Goal: Task Accomplishment & Management: Manage account settings

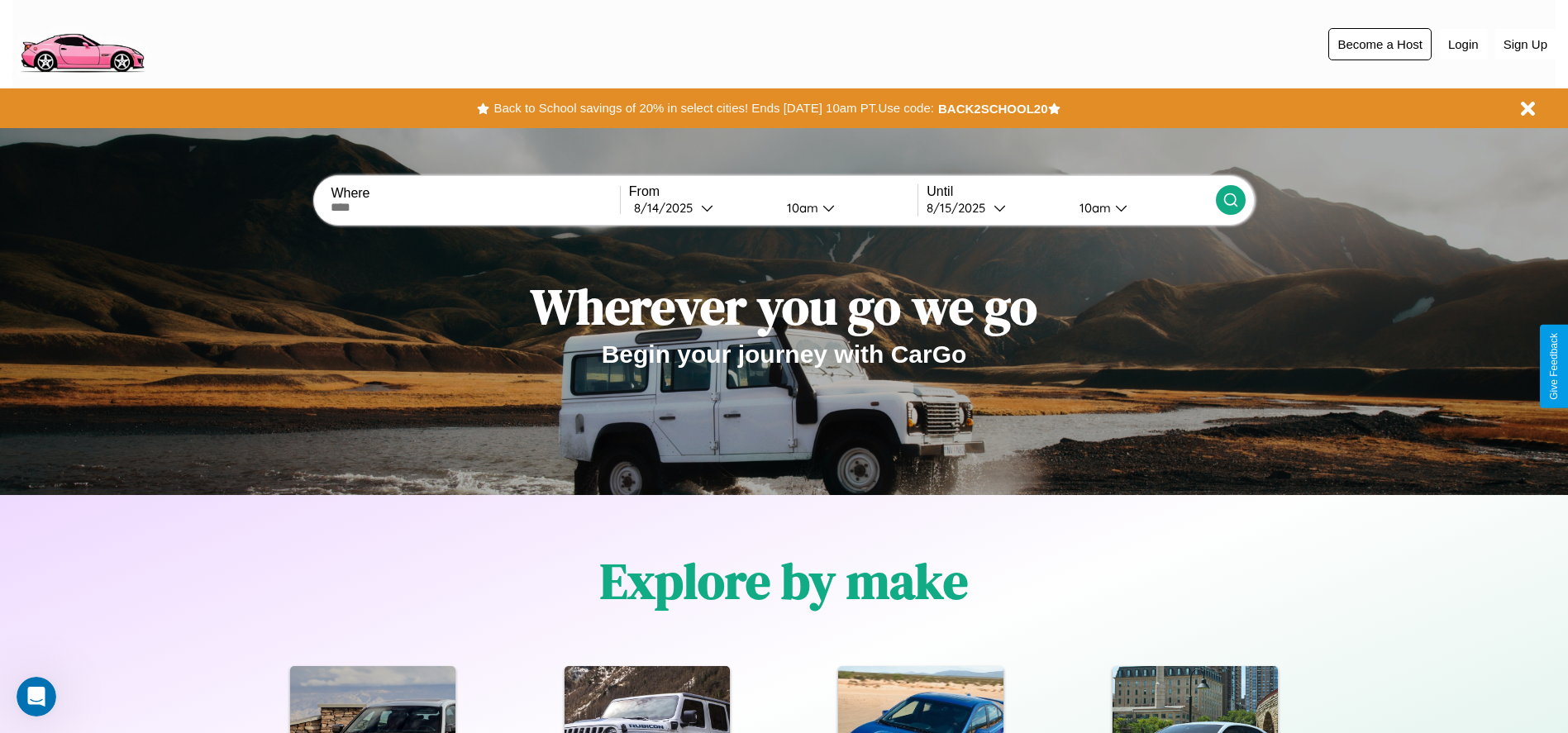
click at [1380, 43] on button "Become a Host" at bounding box center [1380, 43] width 103 height 32
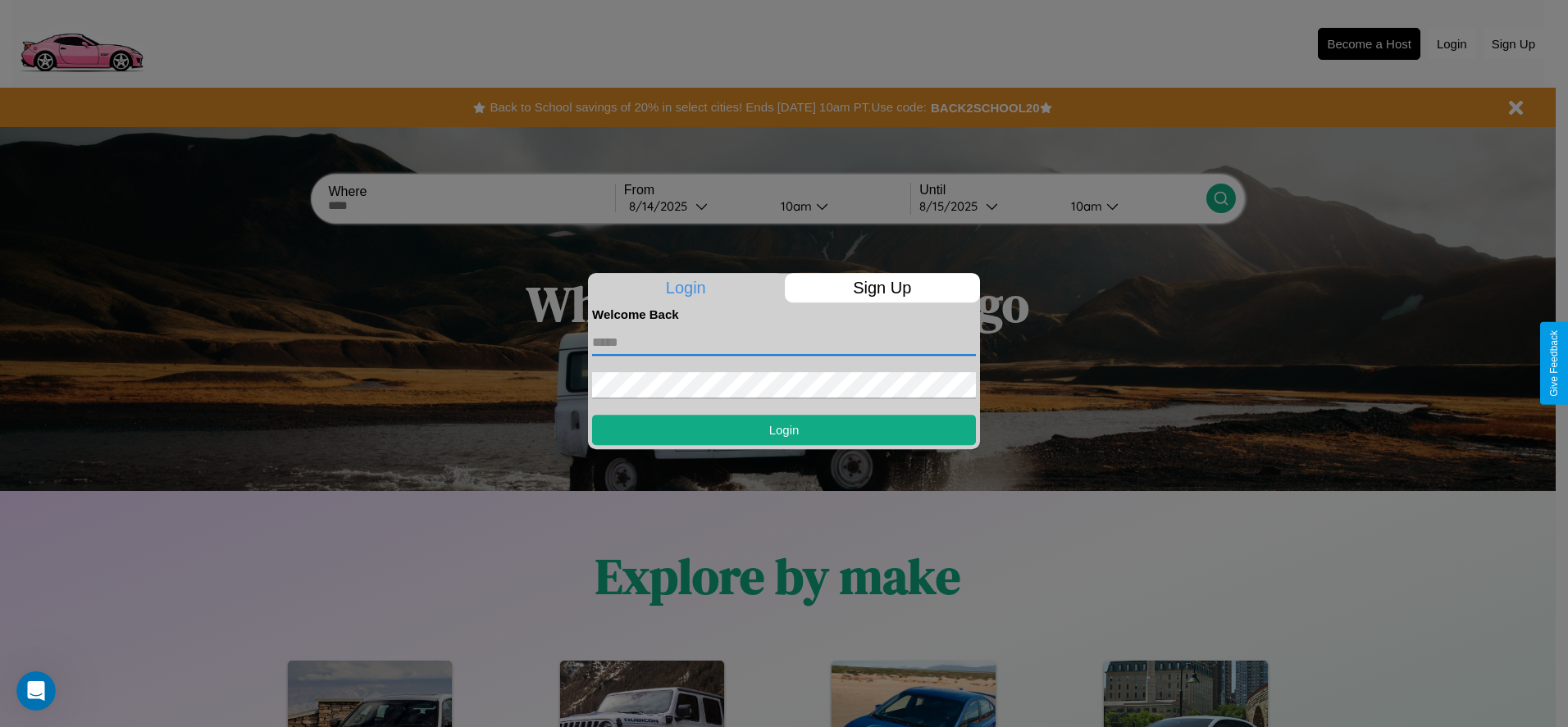
click at [784, 342] on input "text" at bounding box center [784, 342] width 383 height 26
type input "**********"
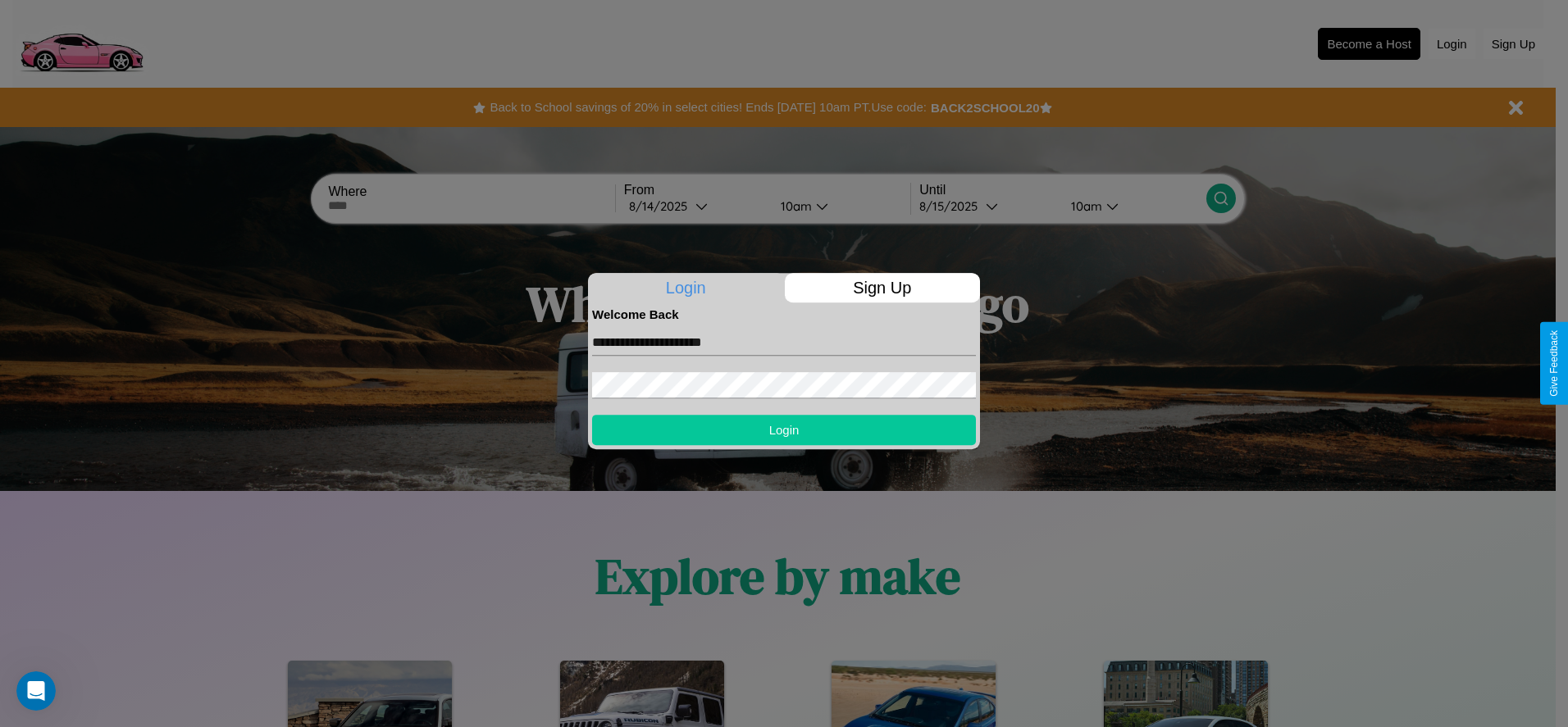
click at [784, 429] on button "Login" at bounding box center [784, 430] width 383 height 31
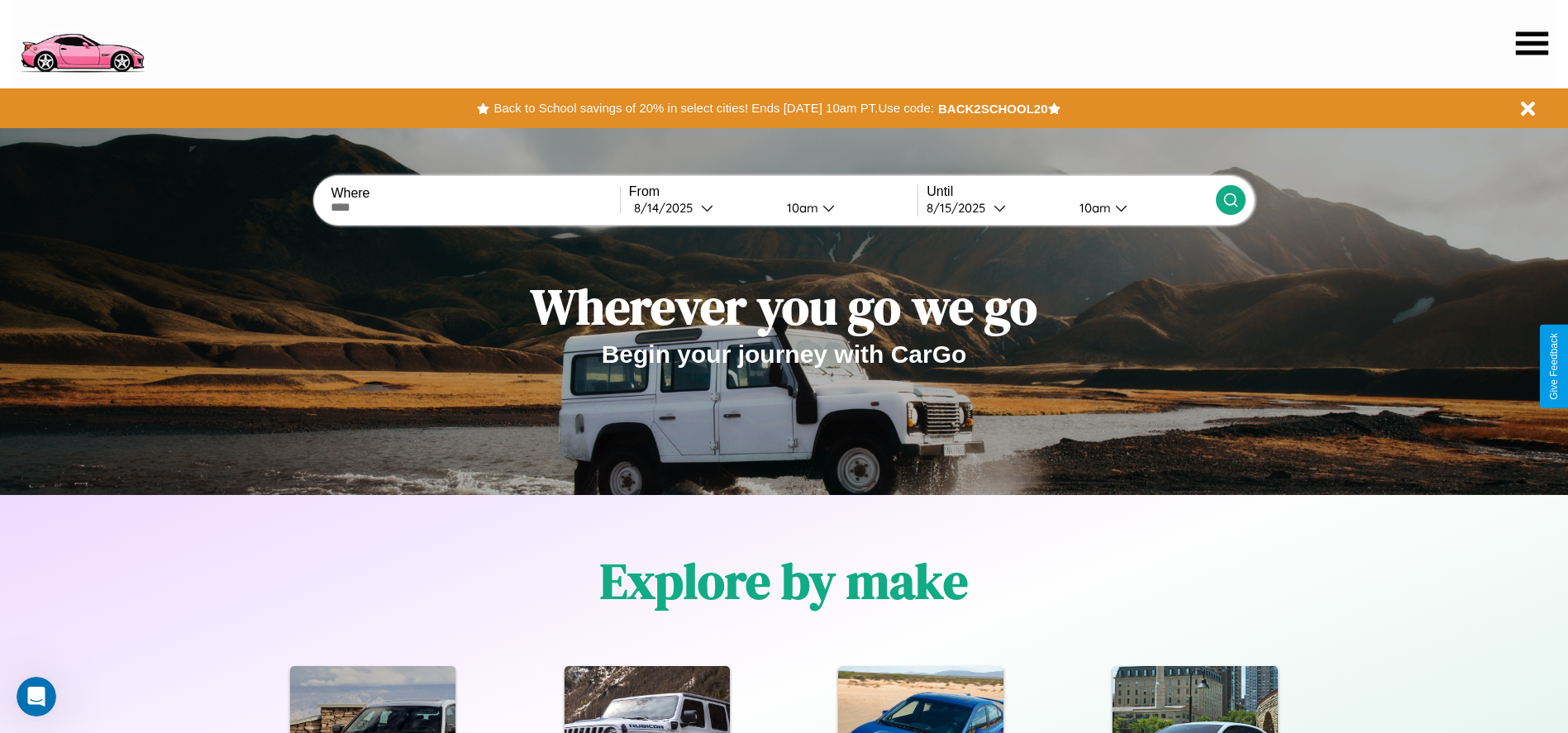
click at [1532, 42] on icon at bounding box center [1531, 43] width 32 height 23
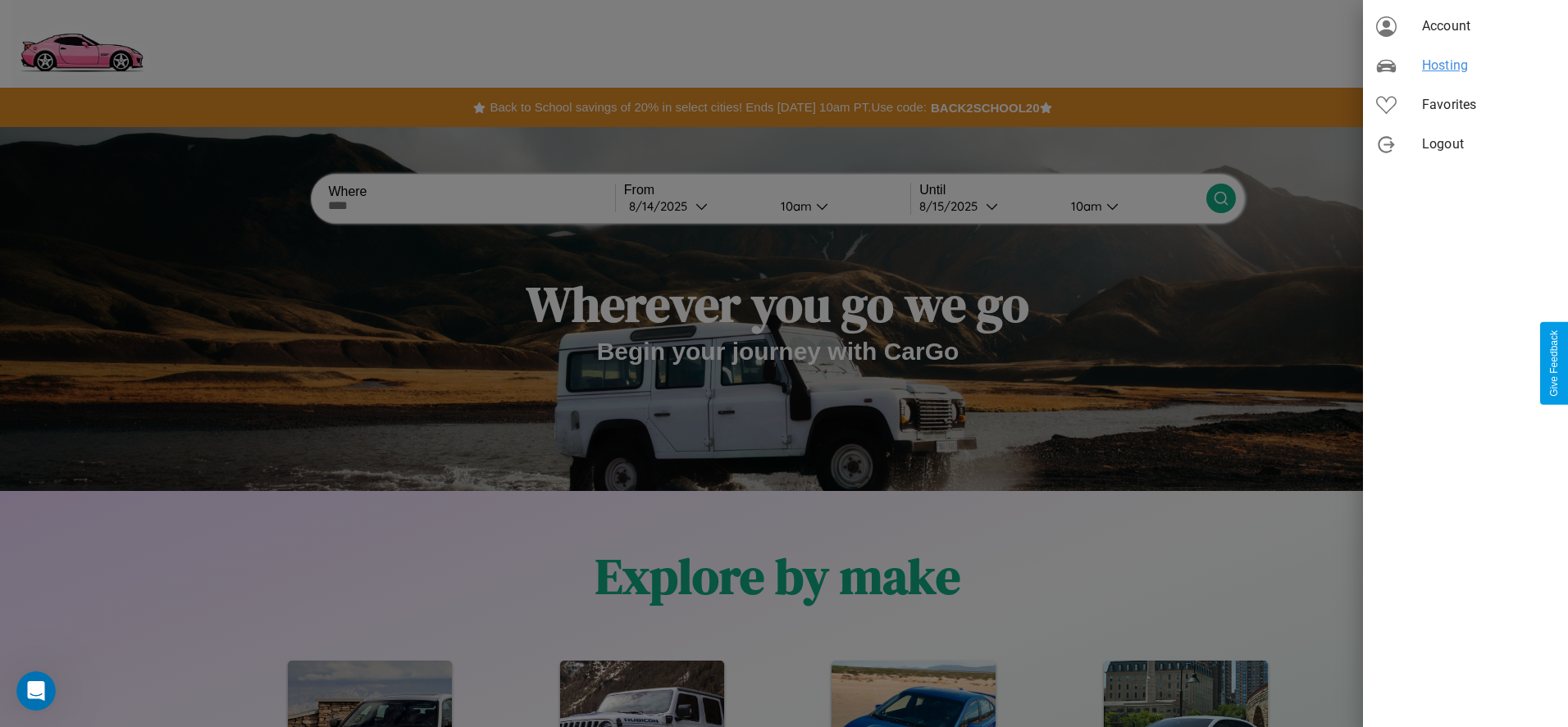
click at [1465, 65] on span "Hosting" at bounding box center [1488, 65] width 133 height 20
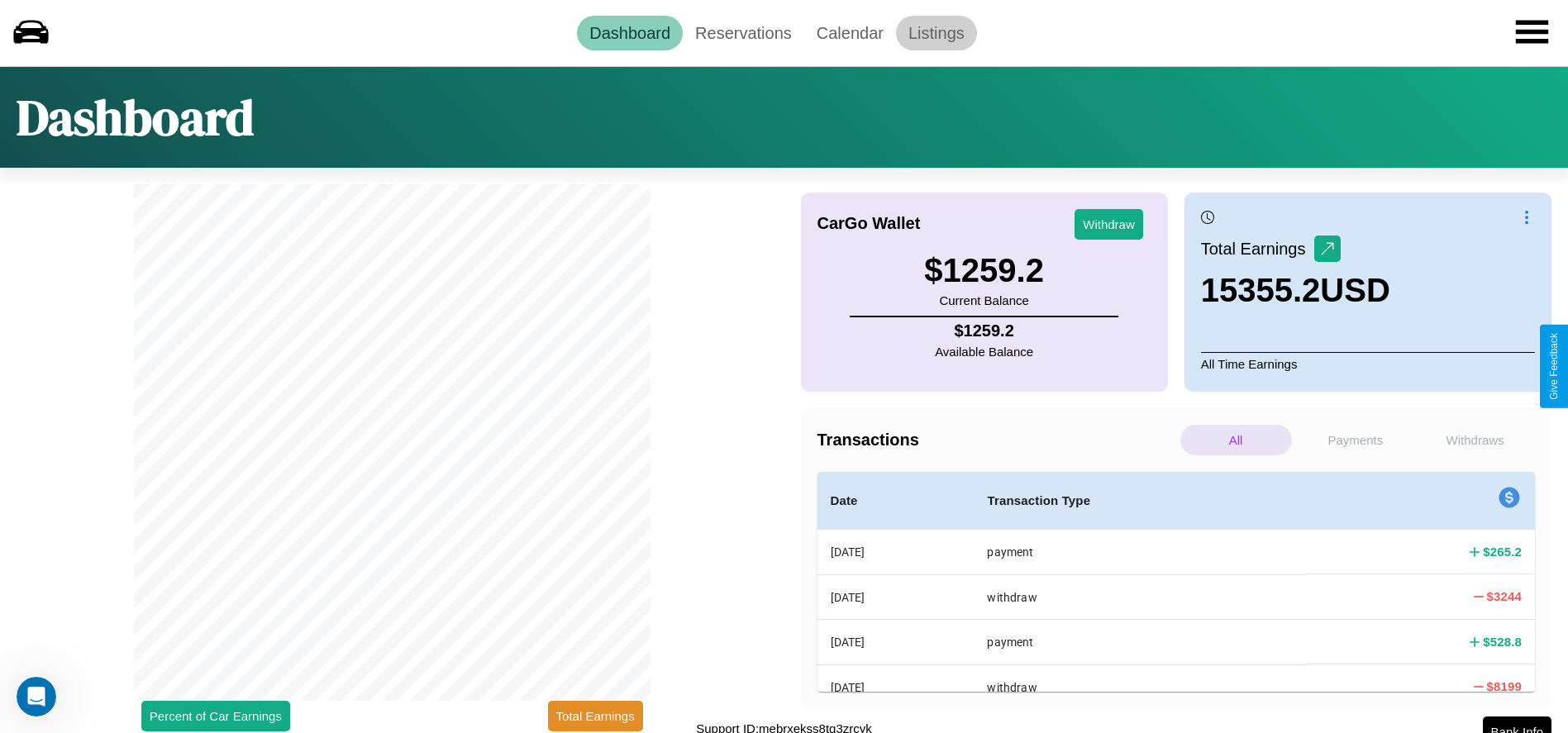
click at [936, 32] on link "Listings" at bounding box center [937, 33] width 81 height 35
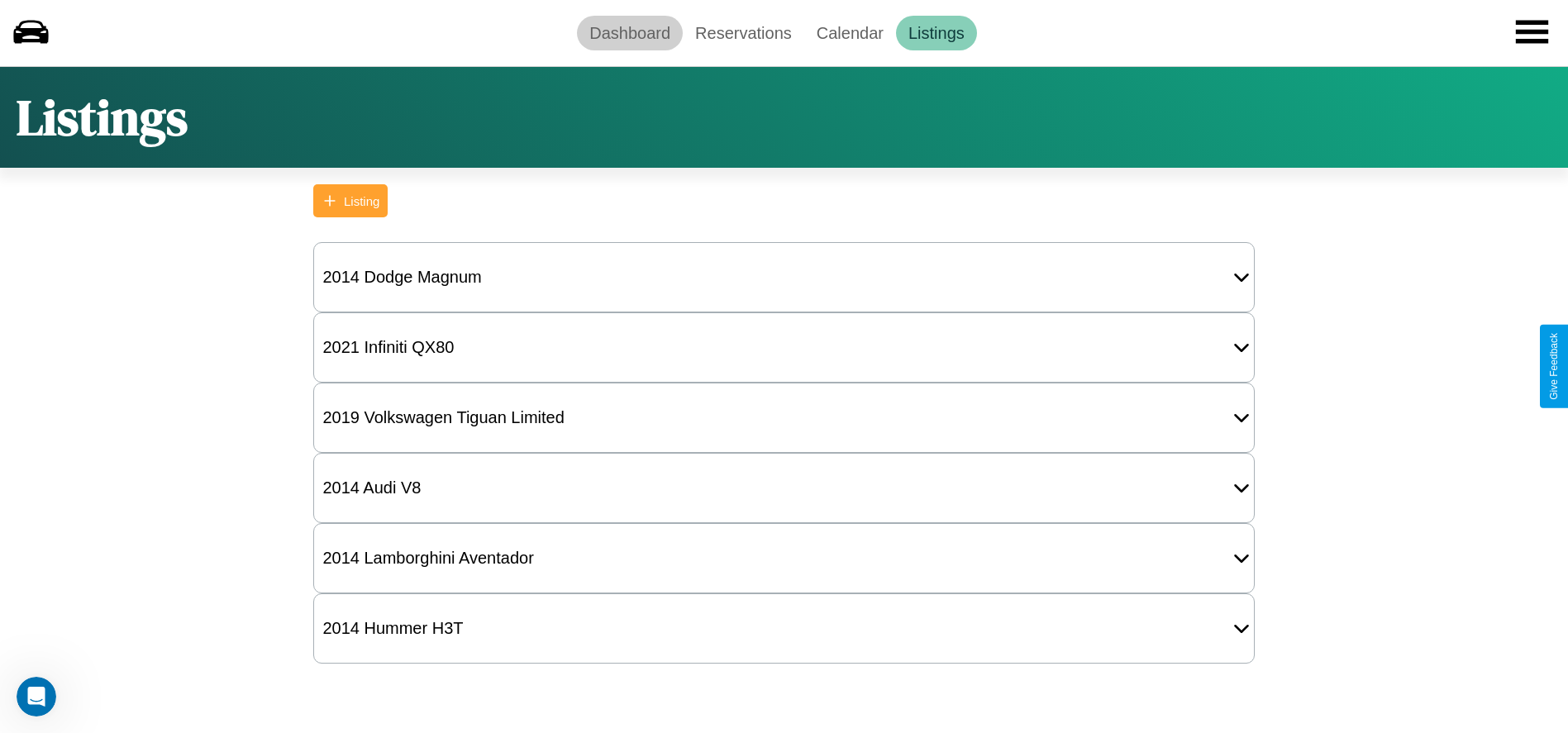
click at [630, 32] on link "Dashboard" at bounding box center [630, 33] width 106 height 35
